Goal: Task Accomplishment & Management: Manage account settings

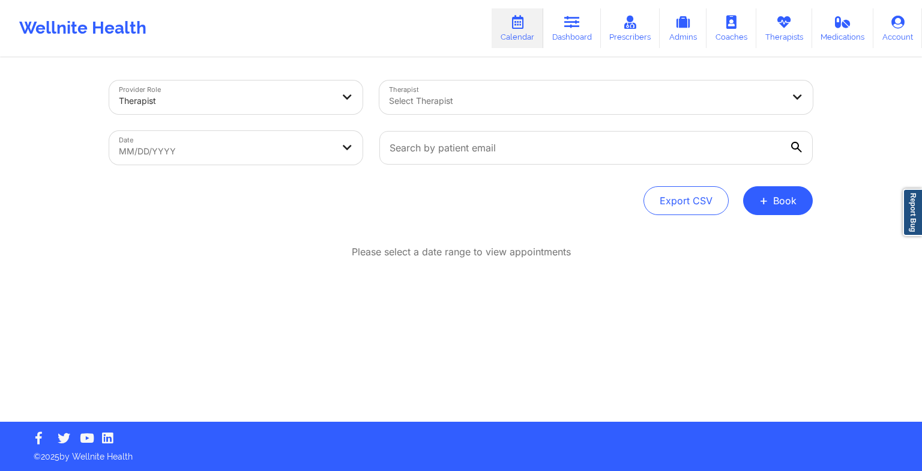
click at [785, 34] on link "Therapists" at bounding box center [784, 28] width 56 height 40
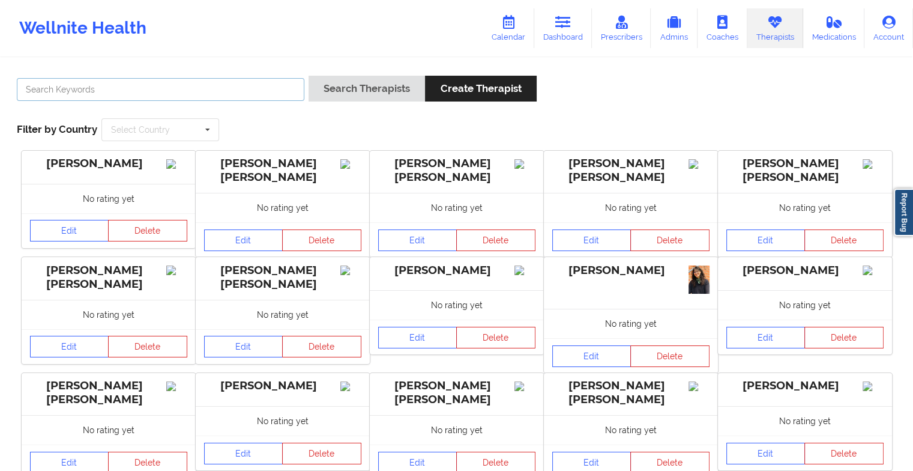
click at [283, 95] on input "text" at bounding box center [161, 89] width 288 height 23
paste input "[PERSON_NAME]"
type input "[PERSON_NAME]"
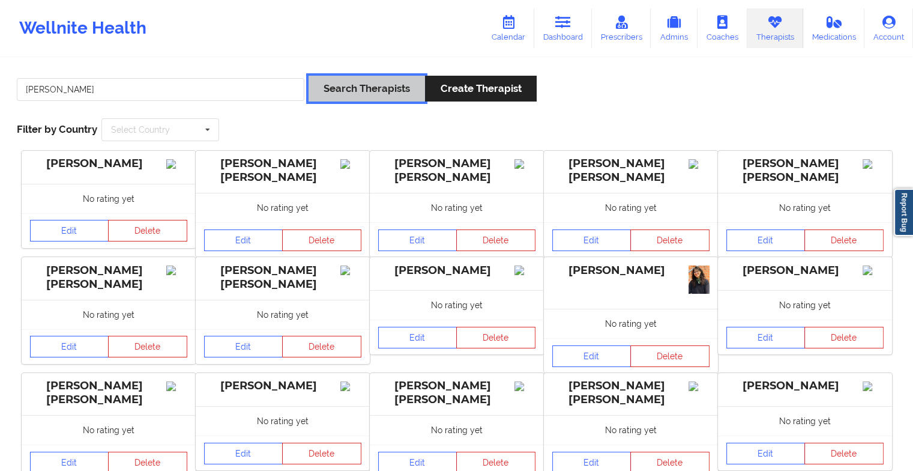
click at [341, 95] on button "Search Therapists" at bounding box center [367, 89] width 116 height 26
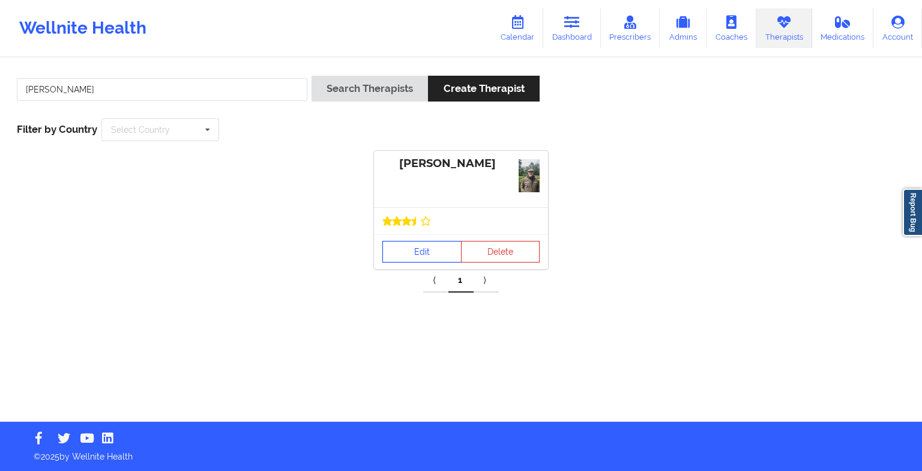
click at [423, 242] on link "Edit" at bounding box center [421, 252] width 79 height 22
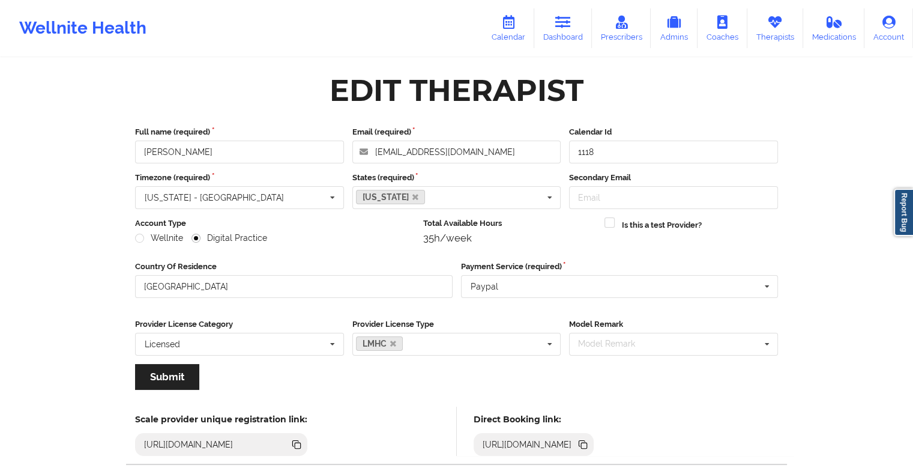
click at [514, 24] on icon at bounding box center [509, 22] width 16 height 13
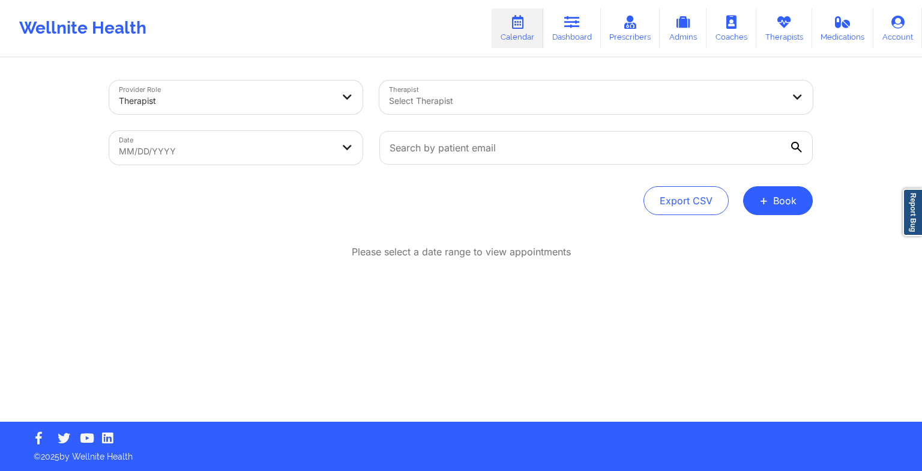
click at [800, 199] on button "+ Book" at bounding box center [778, 200] width 70 height 29
click at [759, 227] on div "Therapy Session Doctor Consultation" at bounding box center [758, 248] width 110 height 55
click at [755, 233] on button "Therapy Session" at bounding box center [758, 239] width 92 height 20
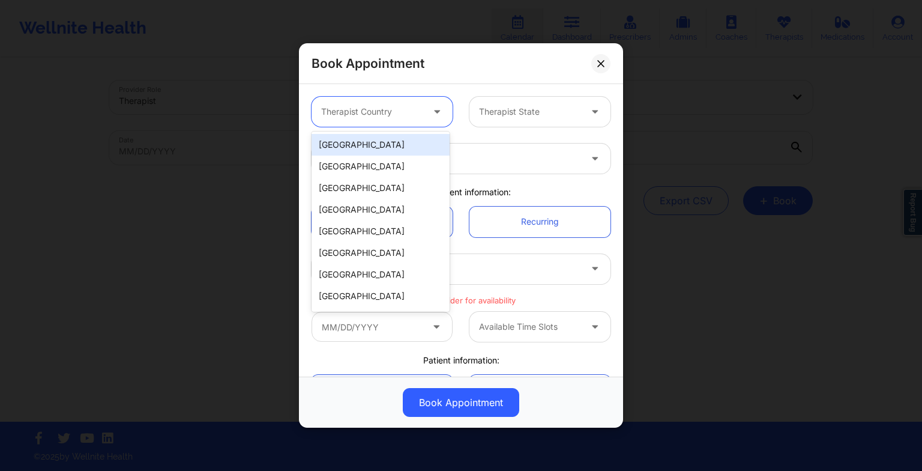
click at [414, 109] on div at bounding box center [371, 111] width 101 height 14
click at [405, 149] on div "[GEOGRAPHIC_DATA]" at bounding box center [381, 145] width 138 height 22
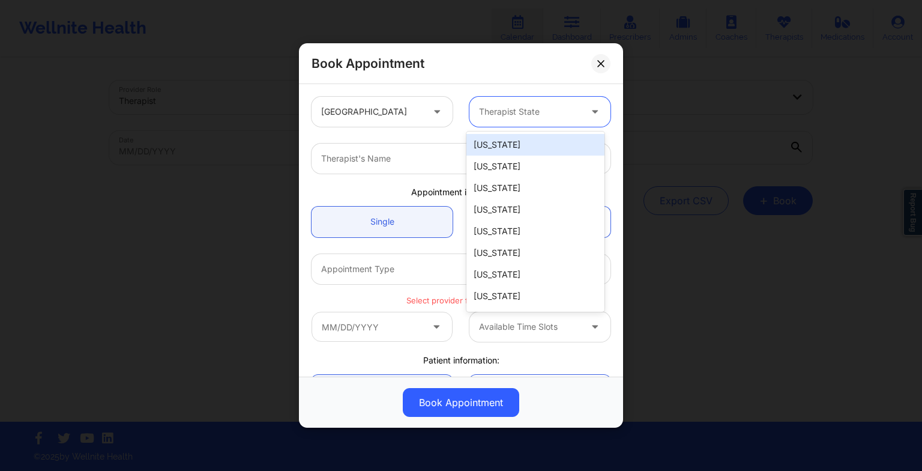
click at [500, 118] on div "Therapist State" at bounding box center [525, 112] width 112 height 30
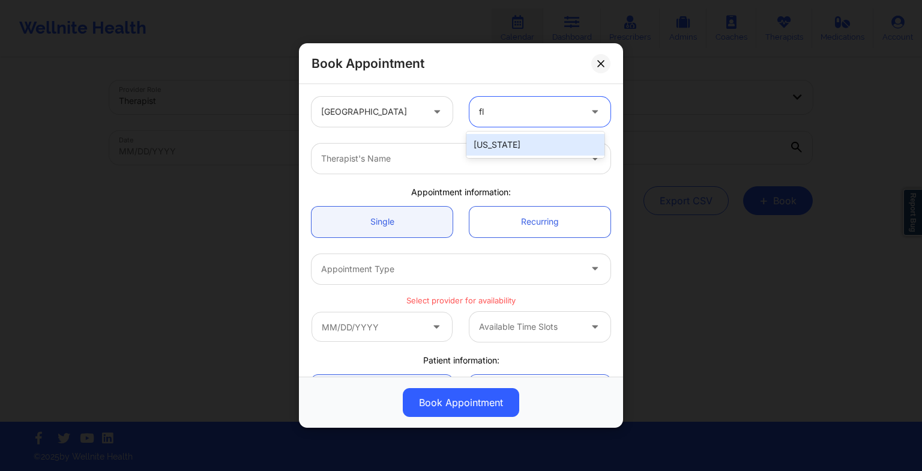
type input "flo"
click at [504, 149] on div "[US_STATE]" at bounding box center [535, 145] width 138 height 22
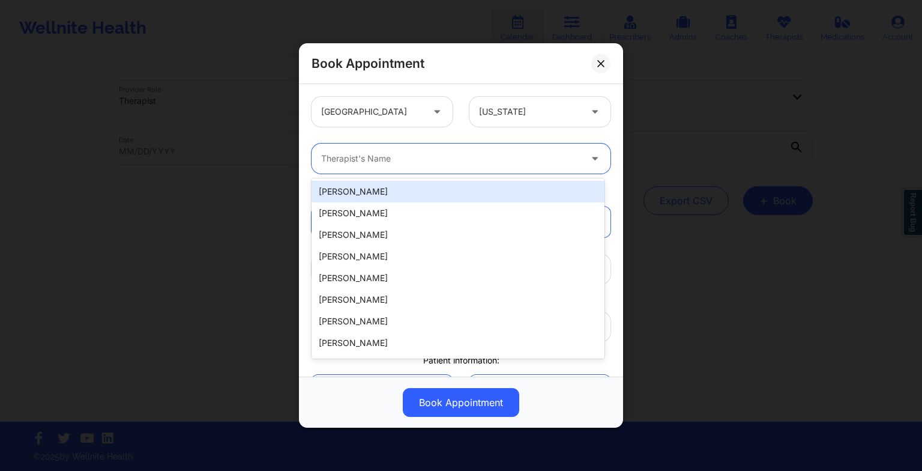
click at [485, 152] on div at bounding box center [450, 158] width 259 height 14
paste input "[PERSON_NAME]"
type input "[PERSON_NAME]"
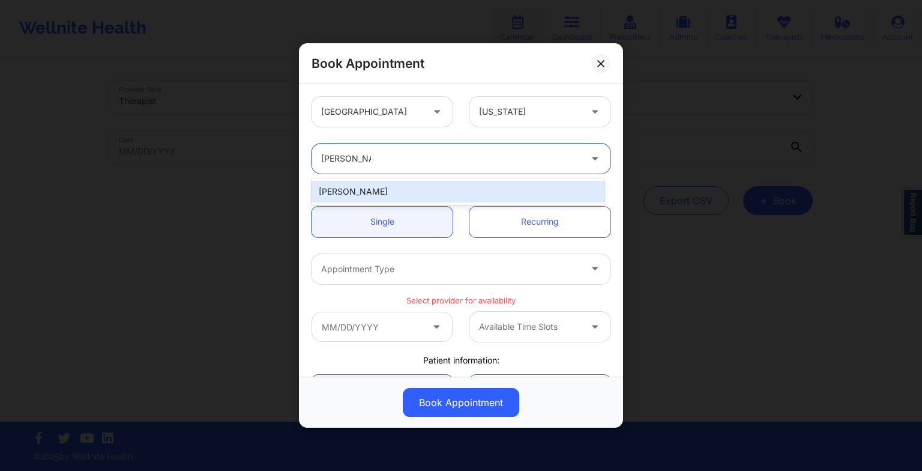
click at [405, 190] on div "[PERSON_NAME]" at bounding box center [458, 192] width 293 height 22
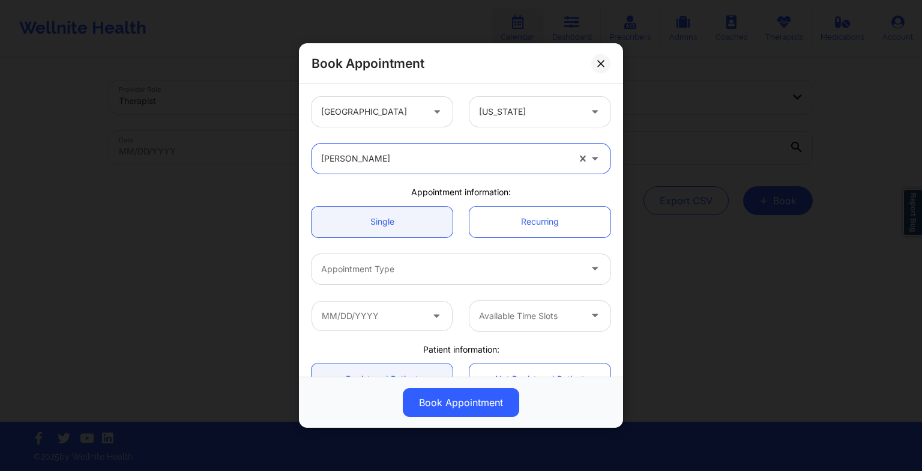
scroll to position [72, 0]
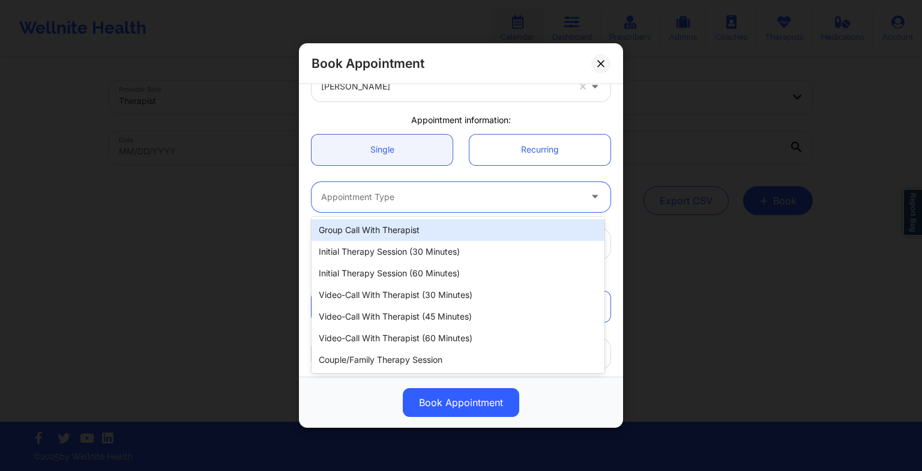
click at [395, 198] on div at bounding box center [450, 197] width 259 height 14
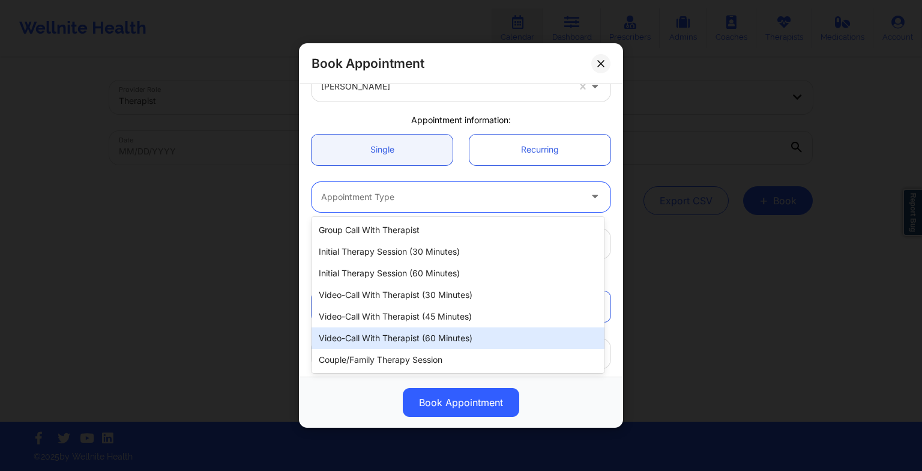
click at [379, 331] on div "Video-Call with Therapist (60 minutes)" at bounding box center [458, 338] width 293 height 22
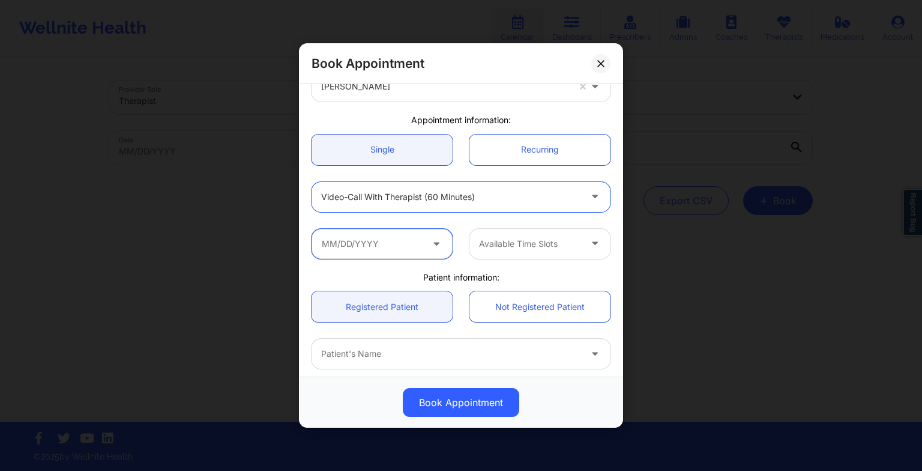
click at [390, 245] on input "text" at bounding box center [382, 244] width 141 height 30
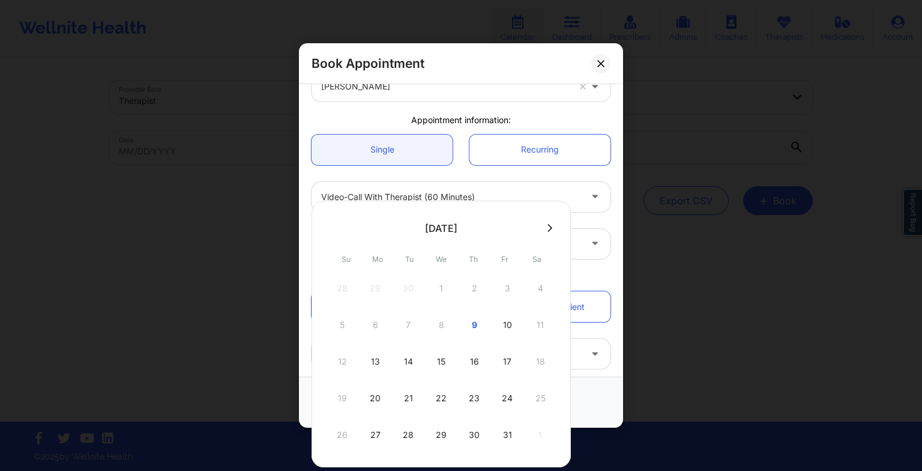
click at [508, 438] on div "31" at bounding box center [507, 435] width 30 height 34
type input "[DATE]"
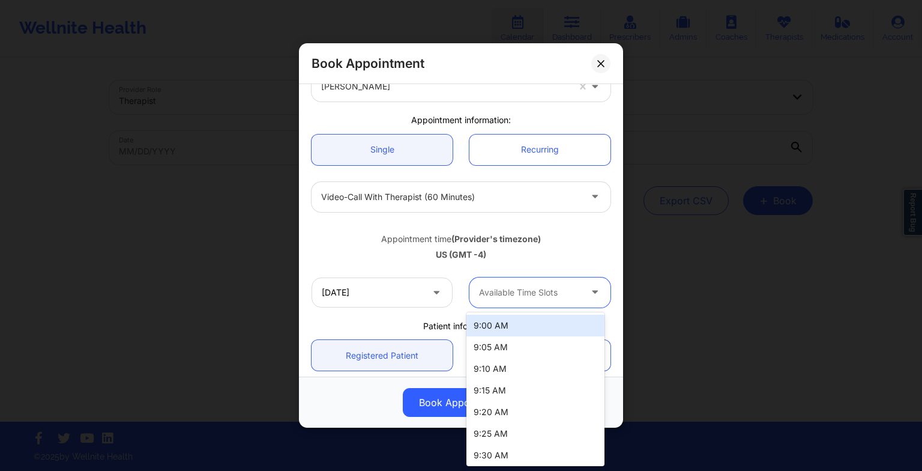
click at [537, 301] on div "Available Time Slots" at bounding box center [525, 292] width 112 height 30
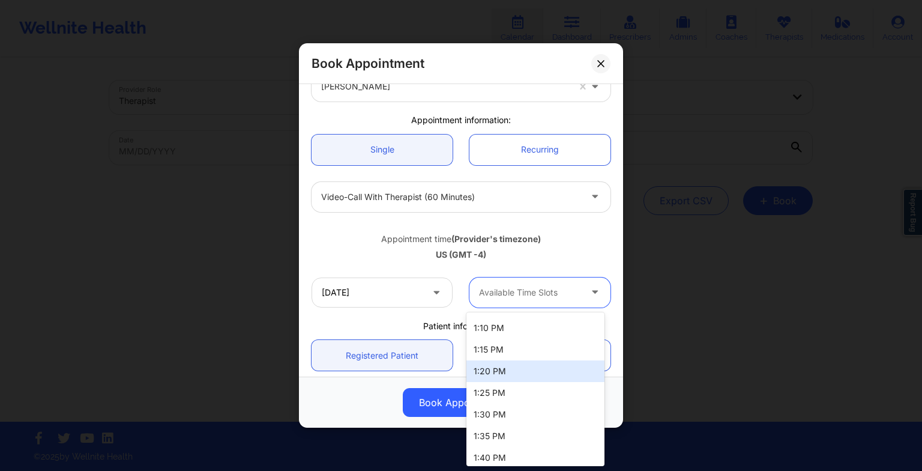
scroll to position [1169, 0]
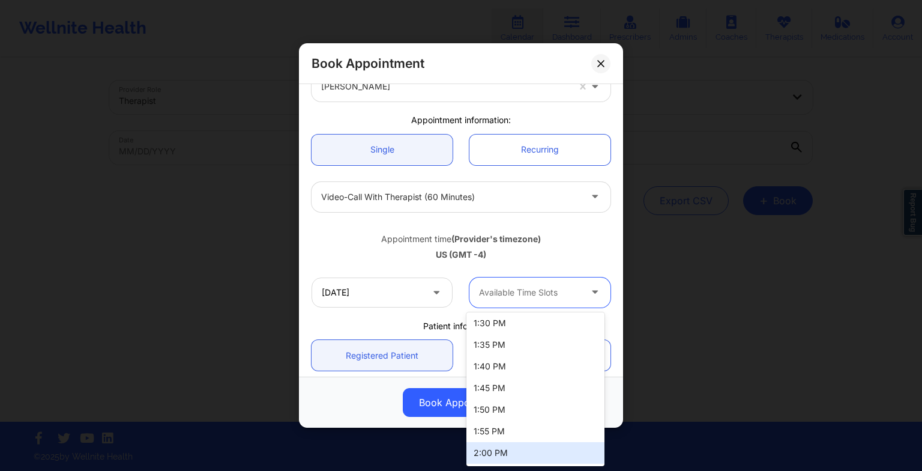
click at [530, 450] on div "2:00 PM" at bounding box center [535, 453] width 138 height 22
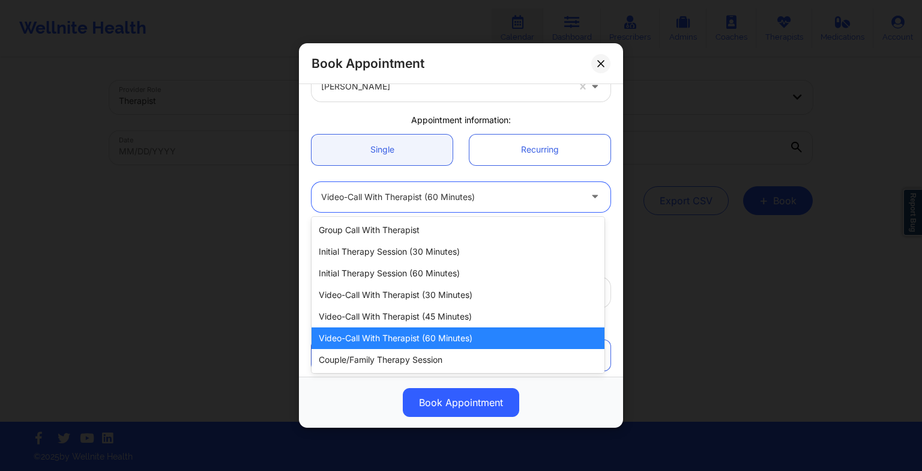
click at [423, 186] on div "Video-Call with Therapist (60 minutes)" at bounding box center [450, 197] width 259 height 30
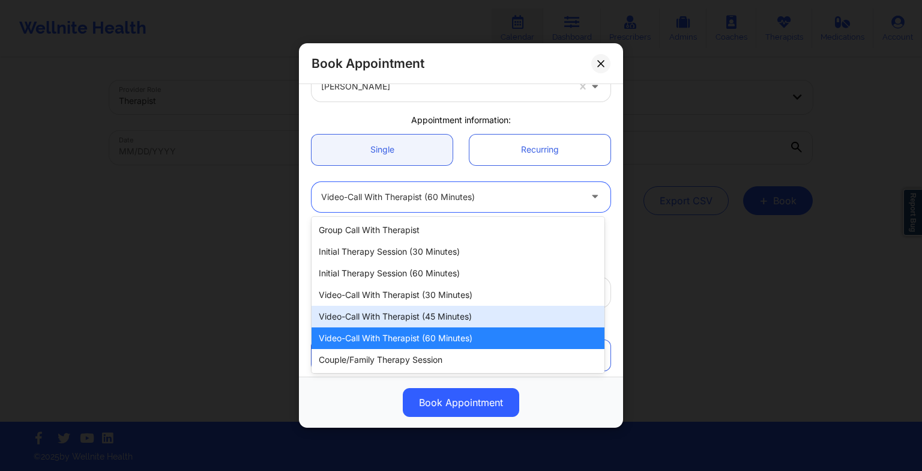
click at [459, 318] on div "Video-Call with Therapist (45 minutes)" at bounding box center [458, 317] width 293 height 22
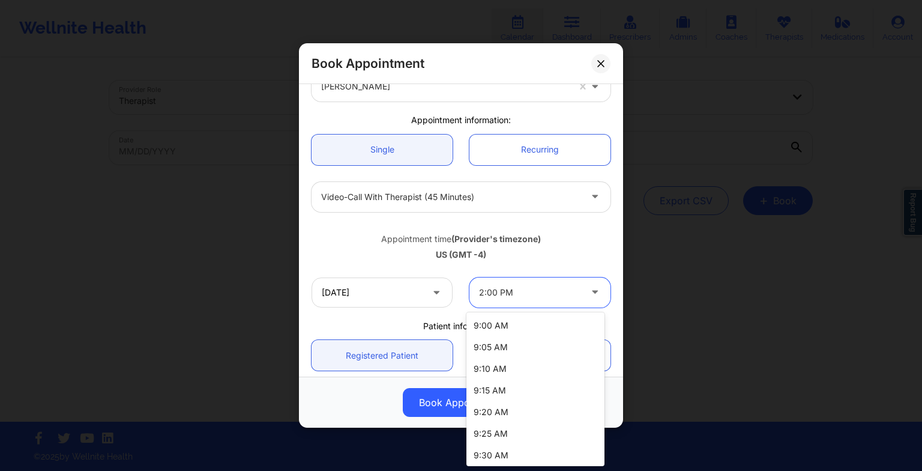
click at [492, 289] on div at bounding box center [529, 292] width 101 height 14
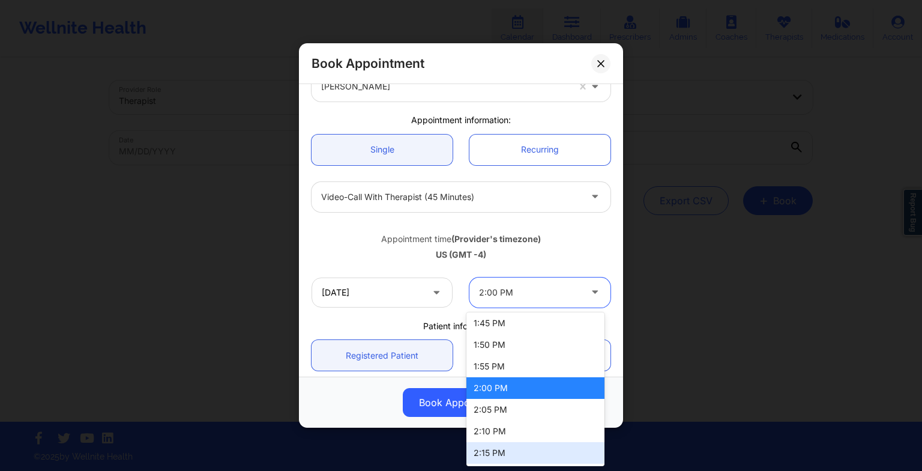
click at [492, 456] on div "2:15 PM" at bounding box center [535, 453] width 138 height 22
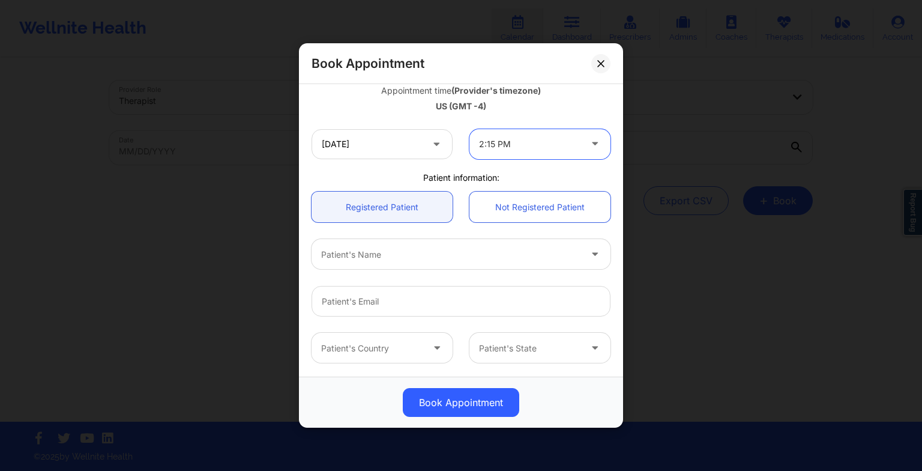
scroll to position [221, 0]
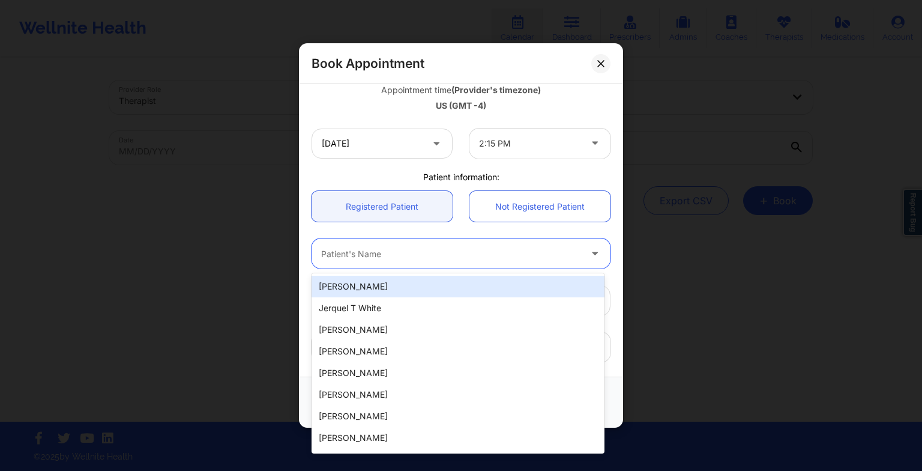
click at [475, 250] on div at bounding box center [450, 253] width 259 height 14
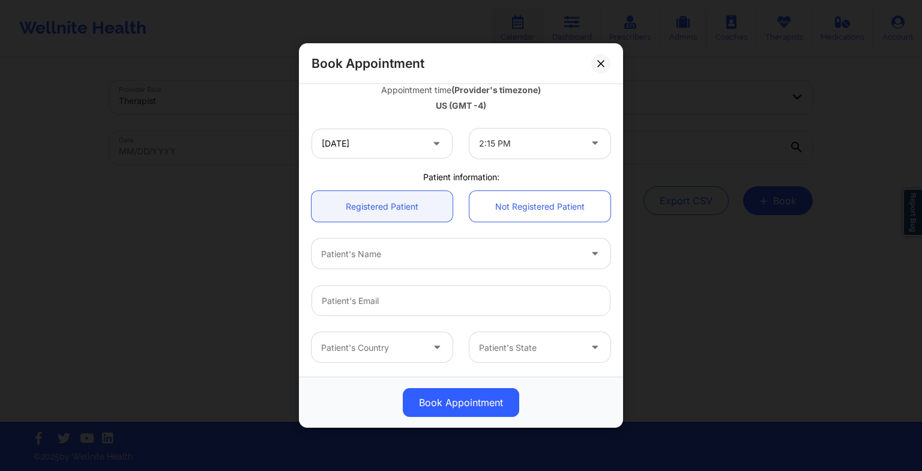
click at [461, 230] on div "Patient's Name" at bounding box center [461, 253] width 316 height 47
click at [404, 134] on input "[DATE]" at bounding box center [382, 143] width 141 height 30
click at [584, 365] on div "Patient's Country Patient's State" at bounding box center [461, 347] width 316 height 47
click at [342, 148] on input "[DATE]" at bounding box center [382, 143] width 141 height 30
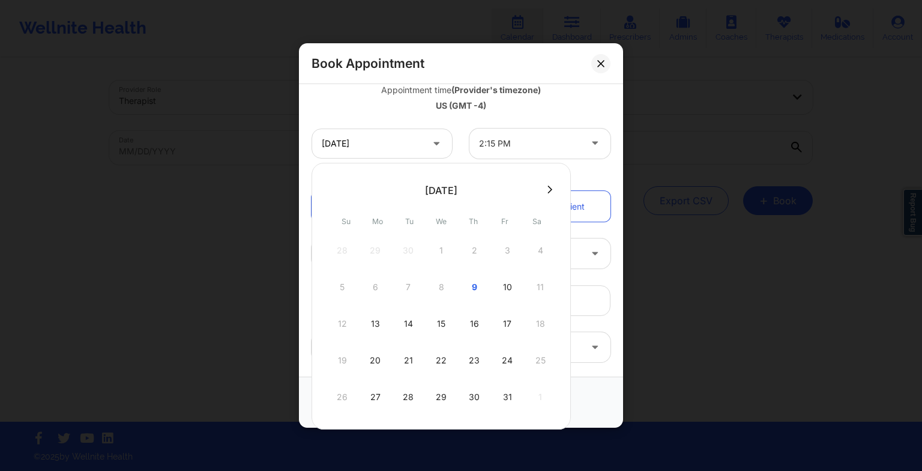
click at [548, 192] on icon at bounding box center [550, 189] width 5 height 9
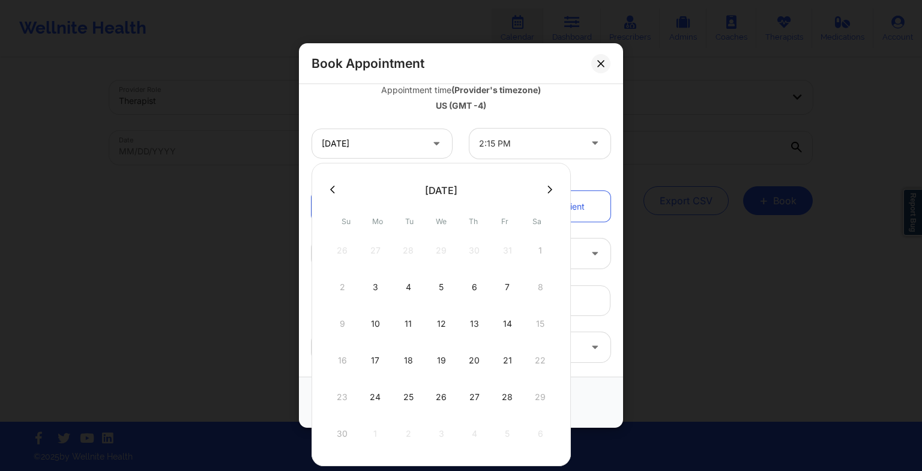
click at [334, 191] on icon at bounding box center [332, 189] width 5 height 9
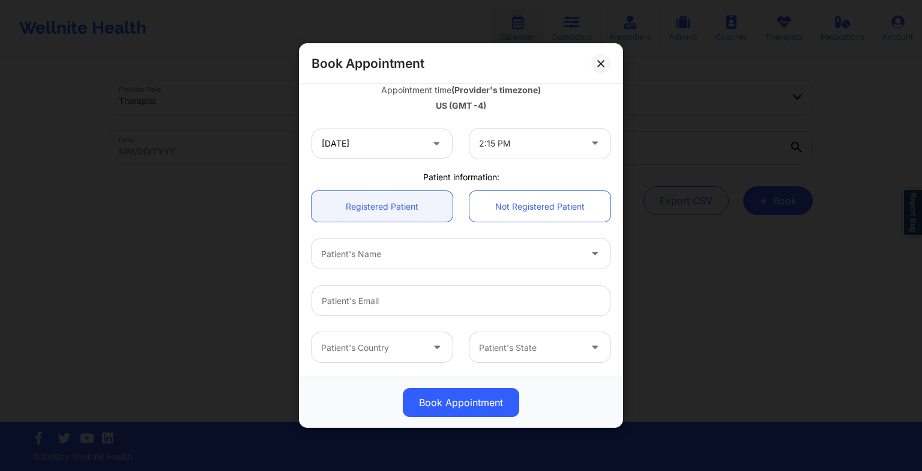
click at [576, 390] on div "Book Appointment" at bounding box center [460, 402] width 307 height 29
click at [594, 64] on button at bounding box center [600, 62] width 19 height 19
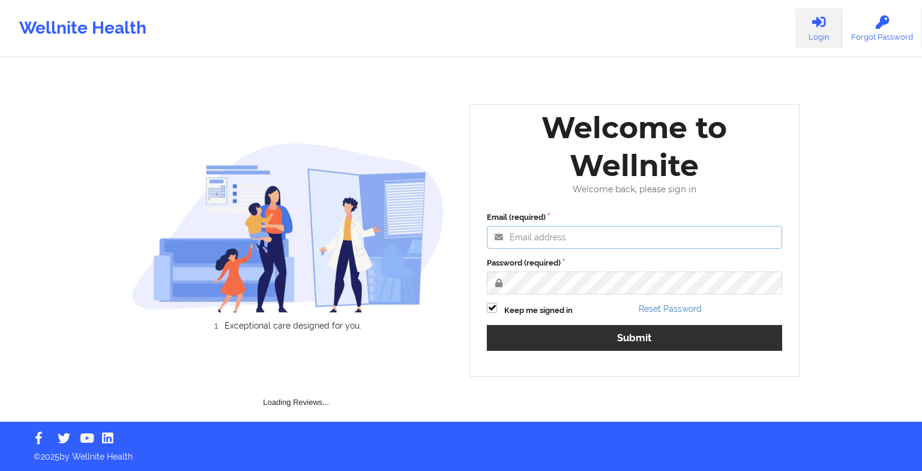
type input "[EMAIL_ADDRESS][DOMAIN_NAME]"
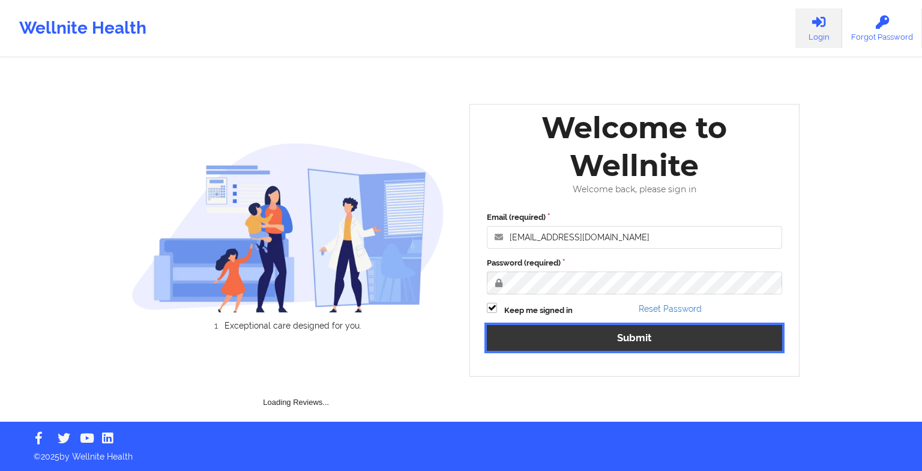
click at [654, 339] on button "Submit" at bounding box center [634, 338] width 295 height 26
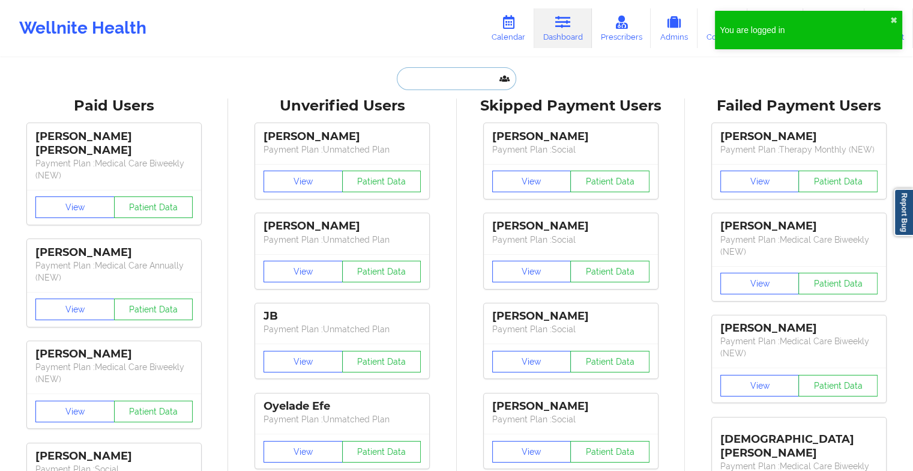
click at [446, 76] on input "text" at bounding box center [456, 78] width 119 height 23
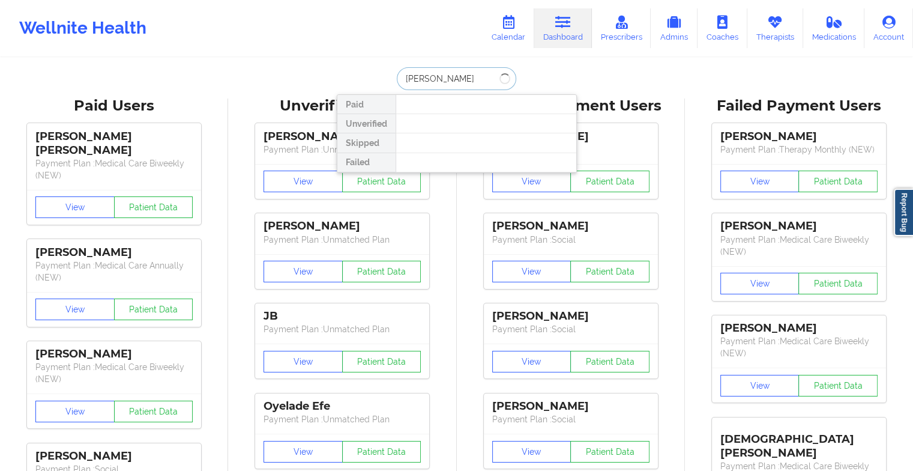
type input "laura l"
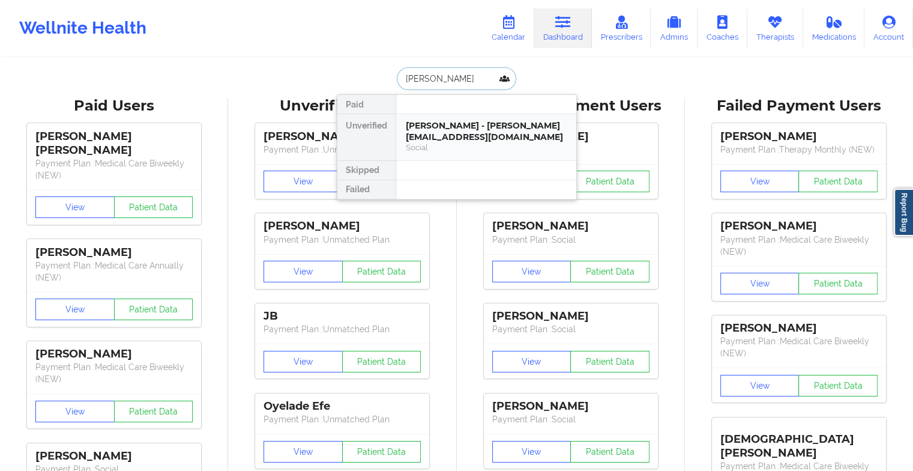
click at [445, 137] on div "Laura L Marsh - lauralmarsh@gmail.com" at bounding box center [486, 131] width 161 height 22
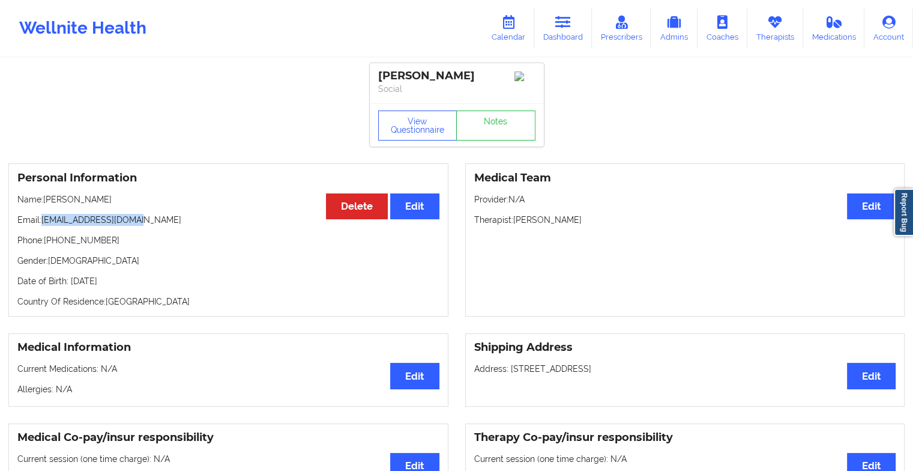
drag, startPoint x: 137, startPoint y: 221, endPoint x: 42, endPoint y: 225, distance: 94.9
click at [42, 225] on p "Email: lauralmarsh@gmail.com" at bounding box center [228, 220] width 422 height 12
copy p "lauralmarsh@gmail.com"
